Goal: Task Accomplishment & Management: Manage account settings

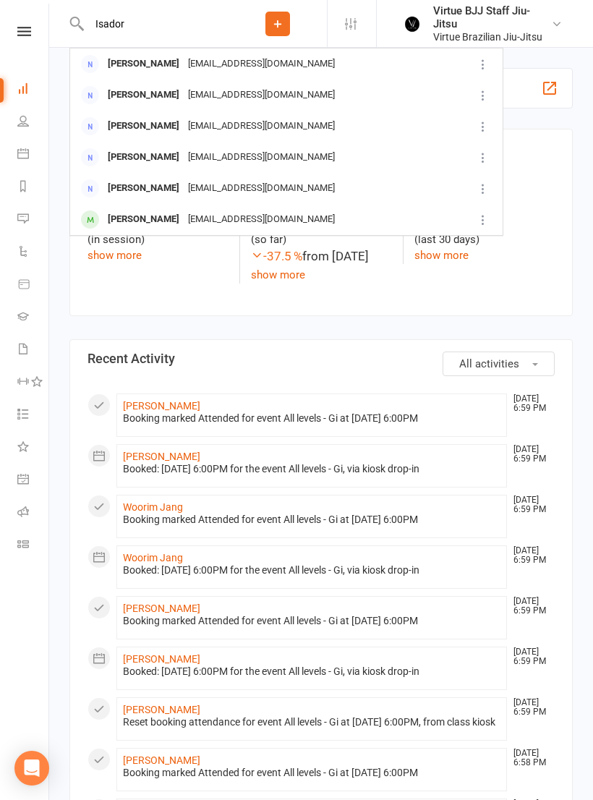
type input "Isador"
click at [273, 77] on div "[PERSON_NAME] [EMAIL_ADDRESS][DOMAIN_NAME]" at bounding box center [266, 64] width 390 height 30
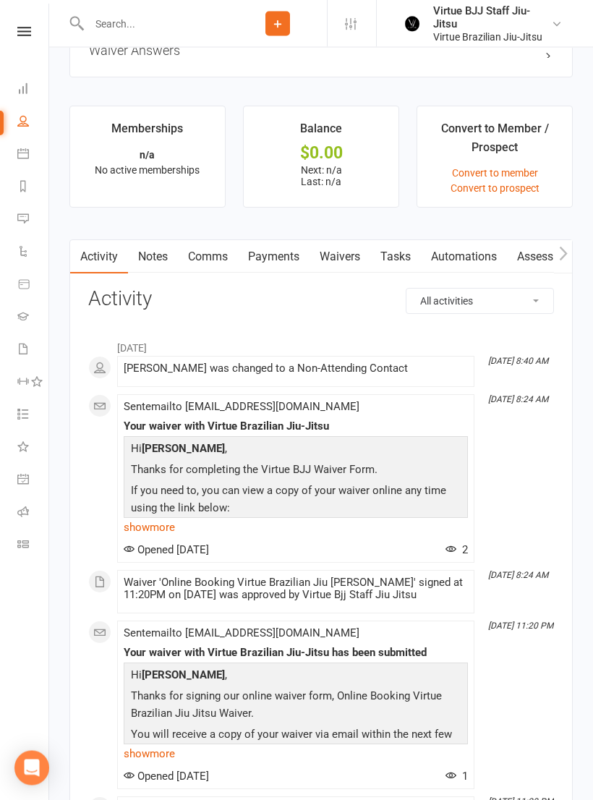
scroll to position [1290, 0]
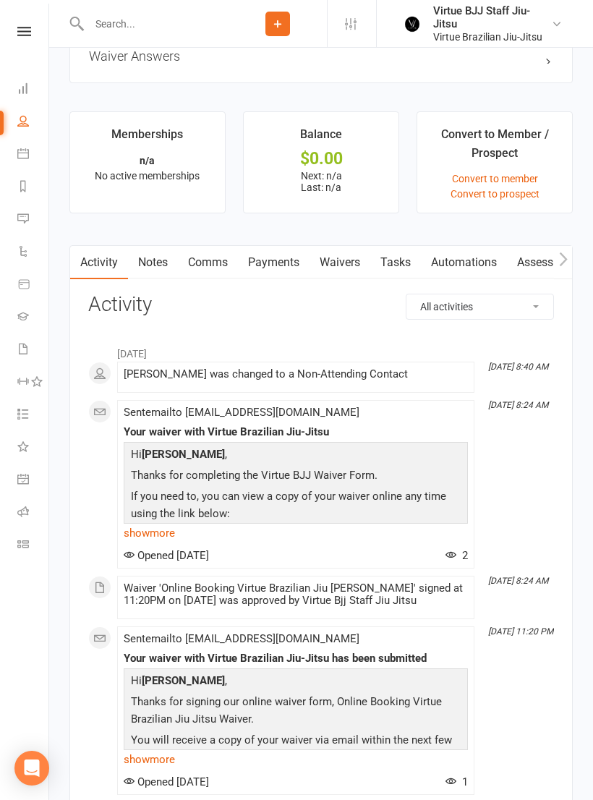
click at [524, 199] on link "Convert to prospect" at bounding box center [495, 194] width 89 height 12
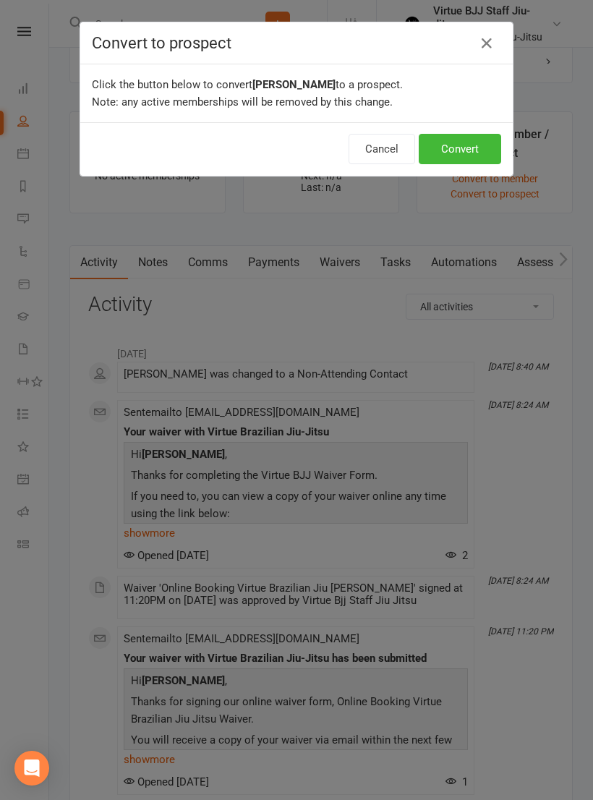
click at [473, 160] on button "Convert" at bounding box center [460, 149] width 82 height 30
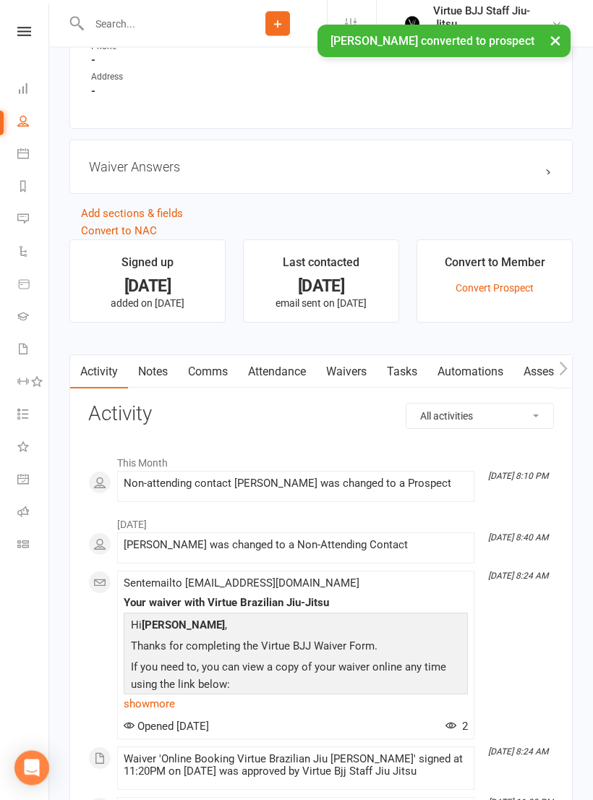
click at [354, 370] on link "Waivers" at bounding box center [346, 372] width 61 height 33
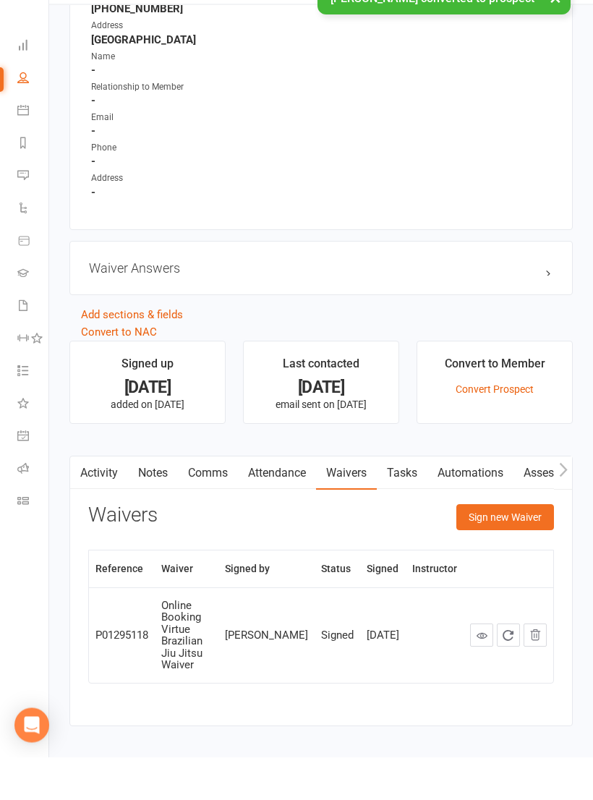
scroll to position [935, 0]
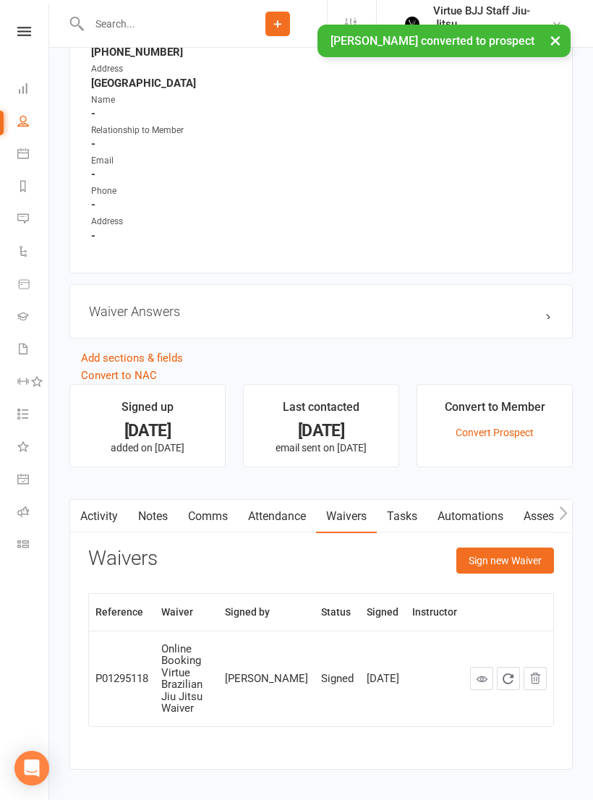
click at [522, 567] on button "Sign new Waiver" at bounding box center [505, 561] width 98 height 26
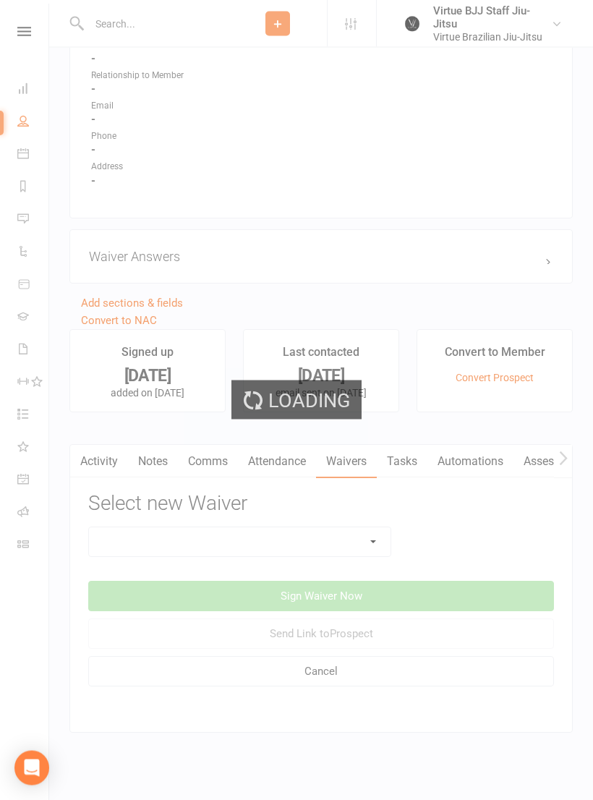
scroll to position [990, 0]
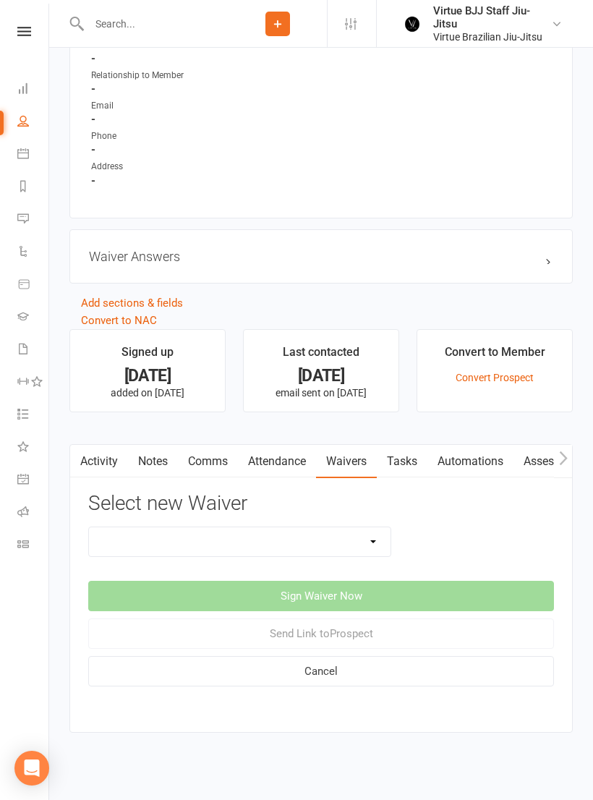
click at [362, 539] on select "Cancelation request Incident Report Membership hold request Online Booking Virt…" at bounding box center [240, 541] width 302 height 29
select select "3408"
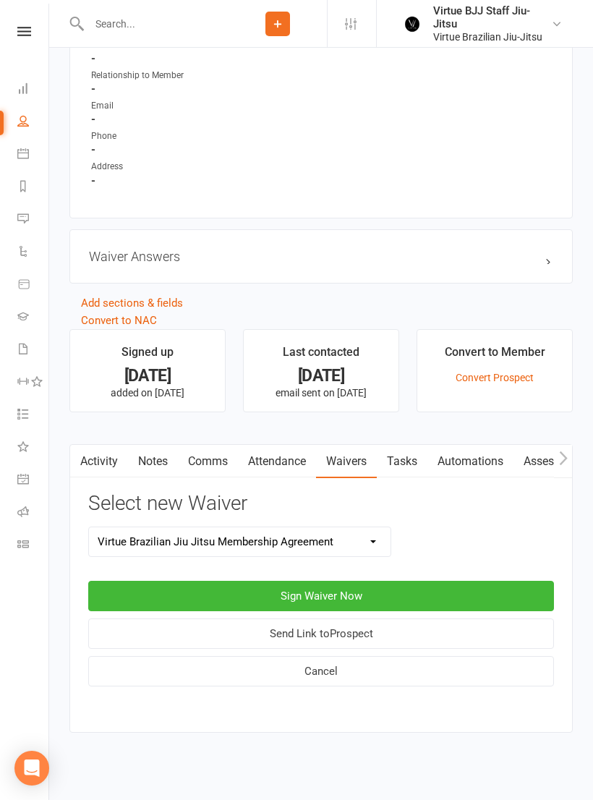
click at [409, 635] on button "Send Link to [GEOGRAPHIC_DATA]" at bounding box center [321, 633] width 466 height 30
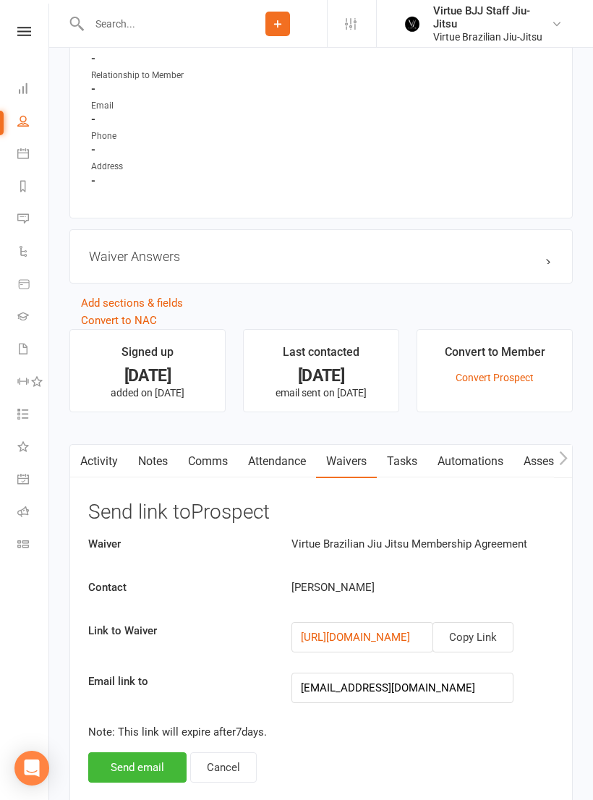
click at [156, 772] on button "Send email" at bounding box center [137, 767] width 98 height 30
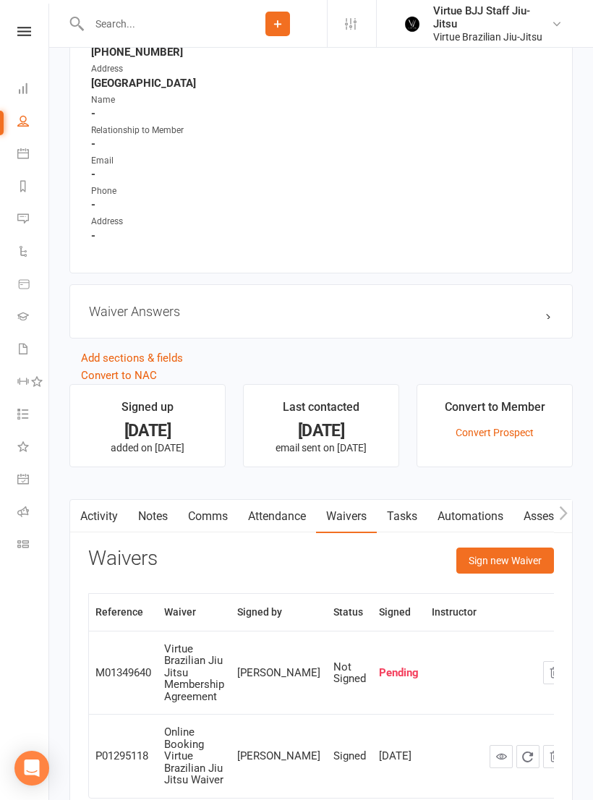
scroll to position [1040, 0]
